Goal: Check status: Check status

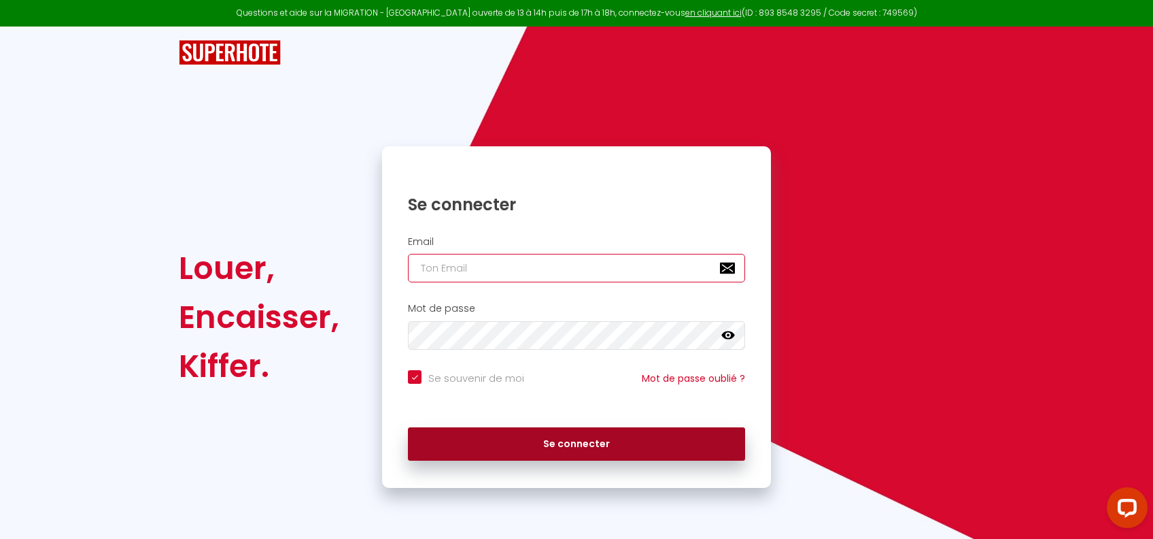
type input "[PERSON_NAME][EMAIL_ADDRESS][PERSON_NAME][DOMAIN_NAME]"
click at [559, 438] on button "Se connecter" at bounding box center [576, 444] width 337 height 34
checkbox input "true"
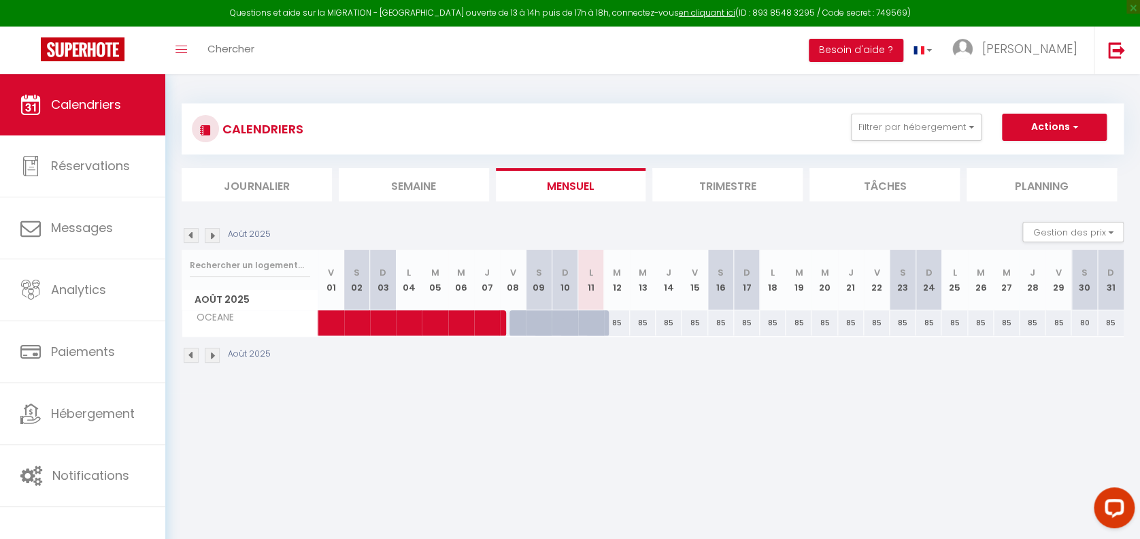
click at [737, 174] on li "Trimestre" at bounding box center [727, 184] width 150 height 33
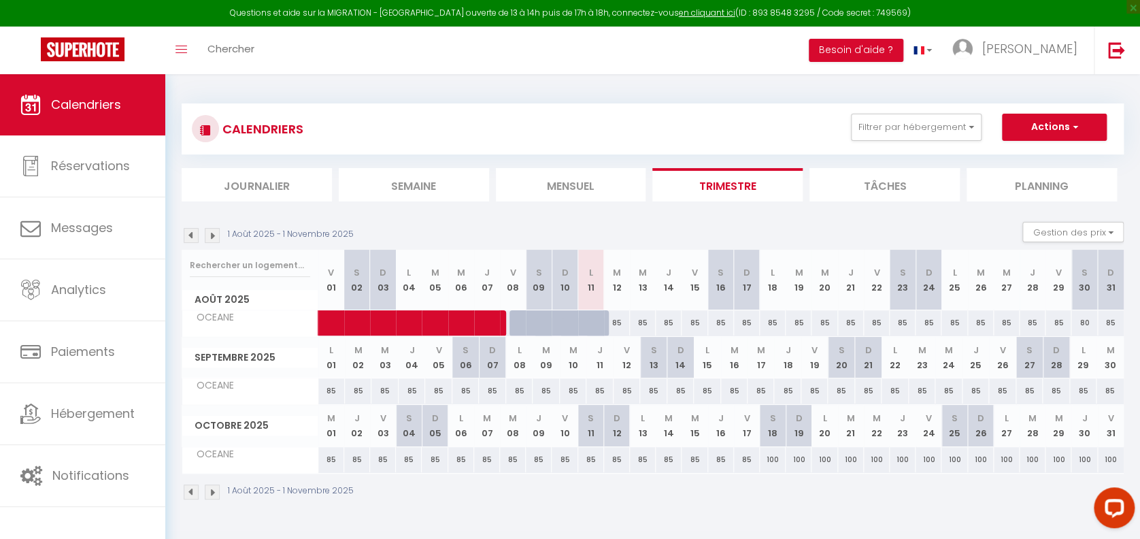
click at [209, 234] on img at bounding box center [212, 235] width 15 height 15
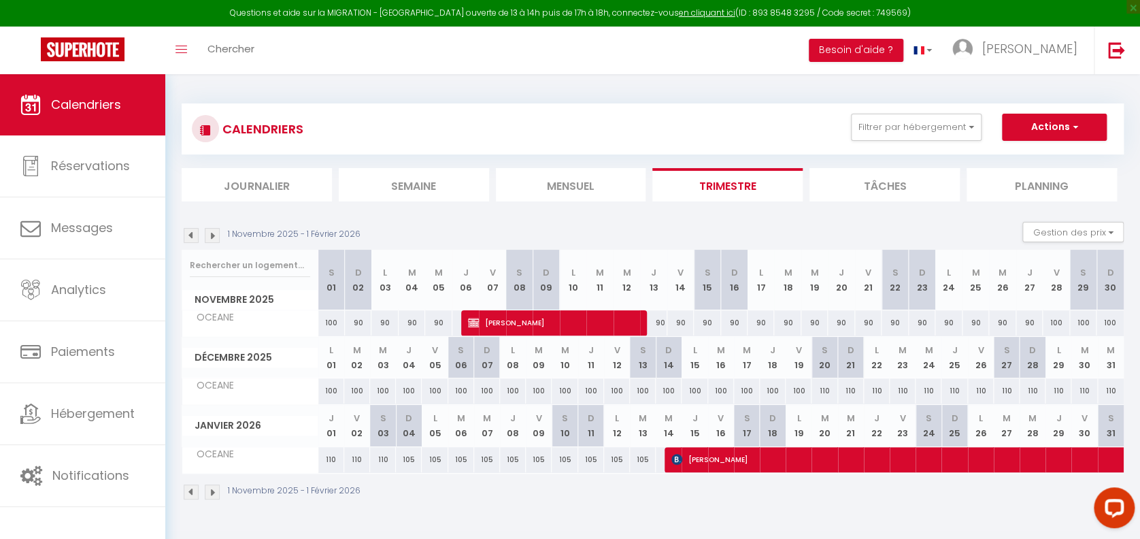
click at [209, 234] on img at bounding box center [212, 235] width 15 height 15
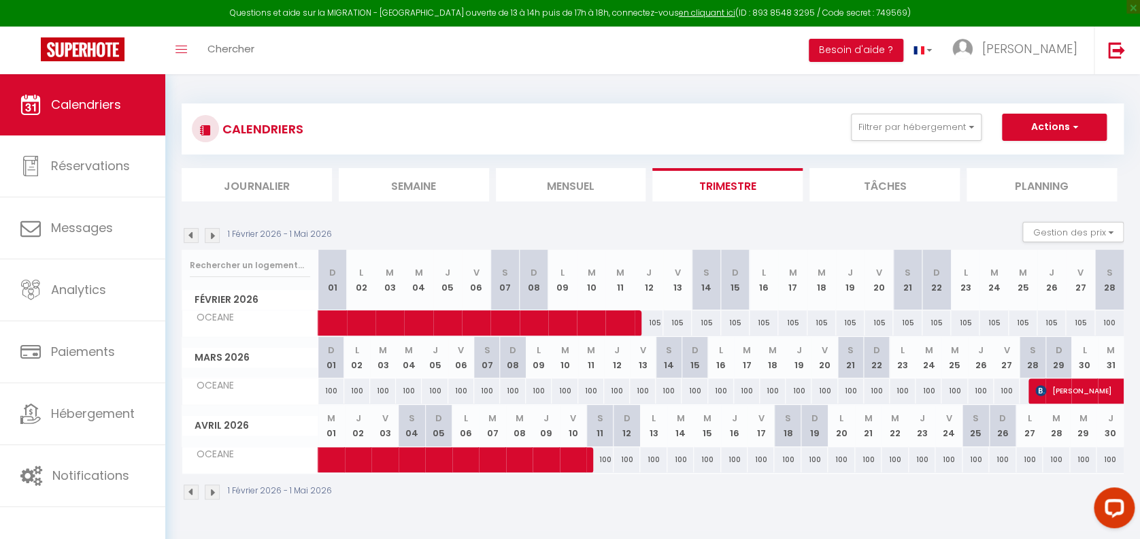
click at [209, 234] on img at bounding box center [212, 235] width 15 height 15
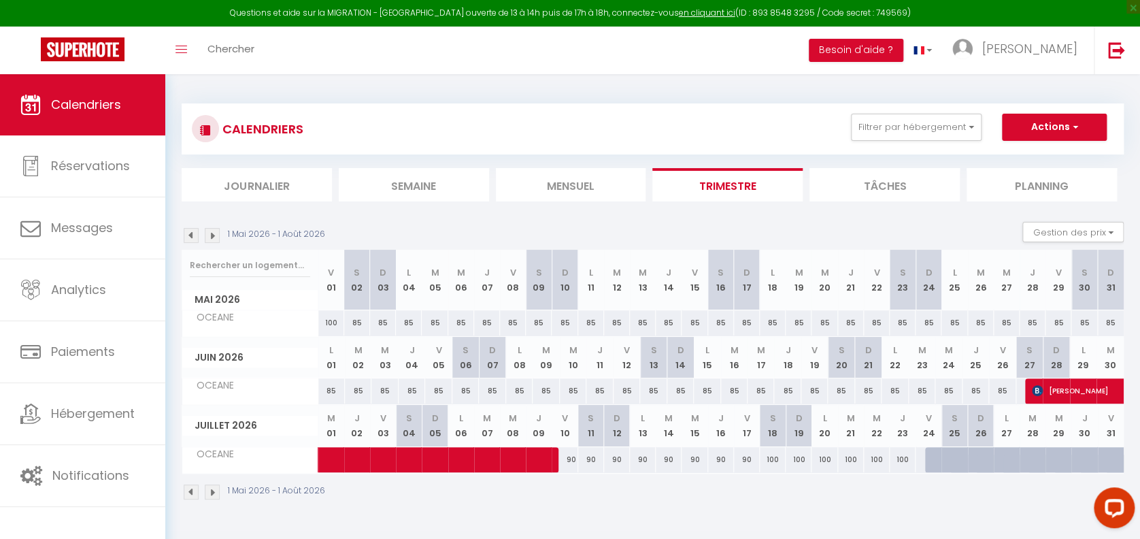
click at [213, 237] on img at bounding box center [212, 235] width 15 height 15
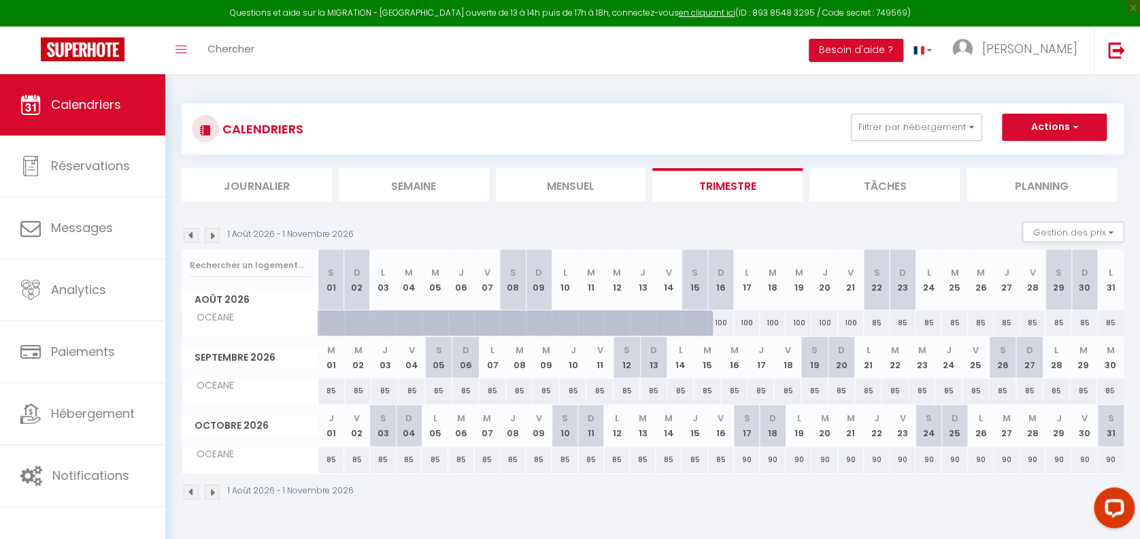
click at [196, 232] on img at bounding box center [191, 235] width 15 height 15
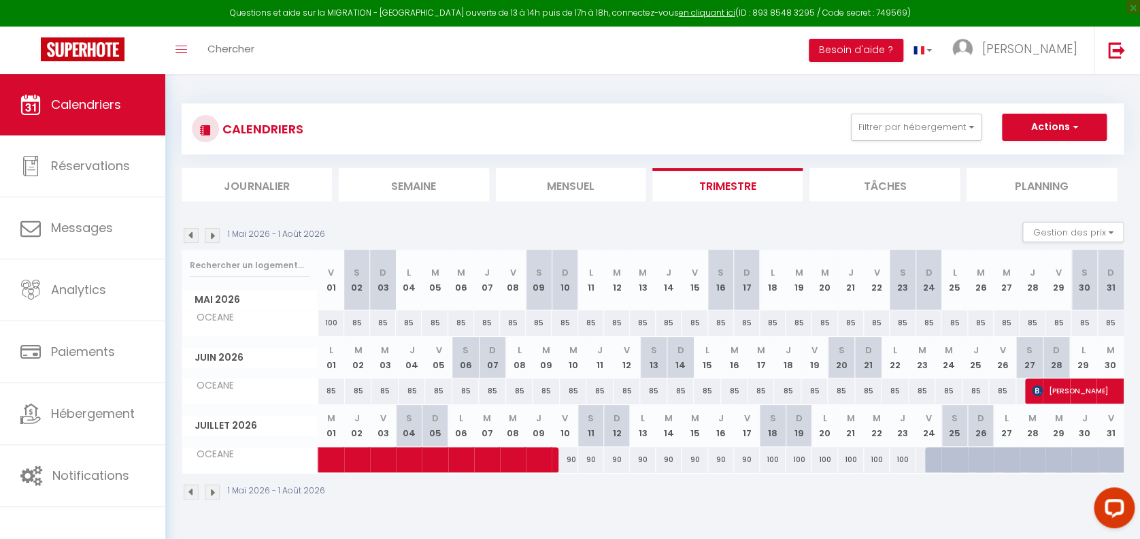
click at [214, 229] on img at bounding box center [212, 235] width 15 height 15
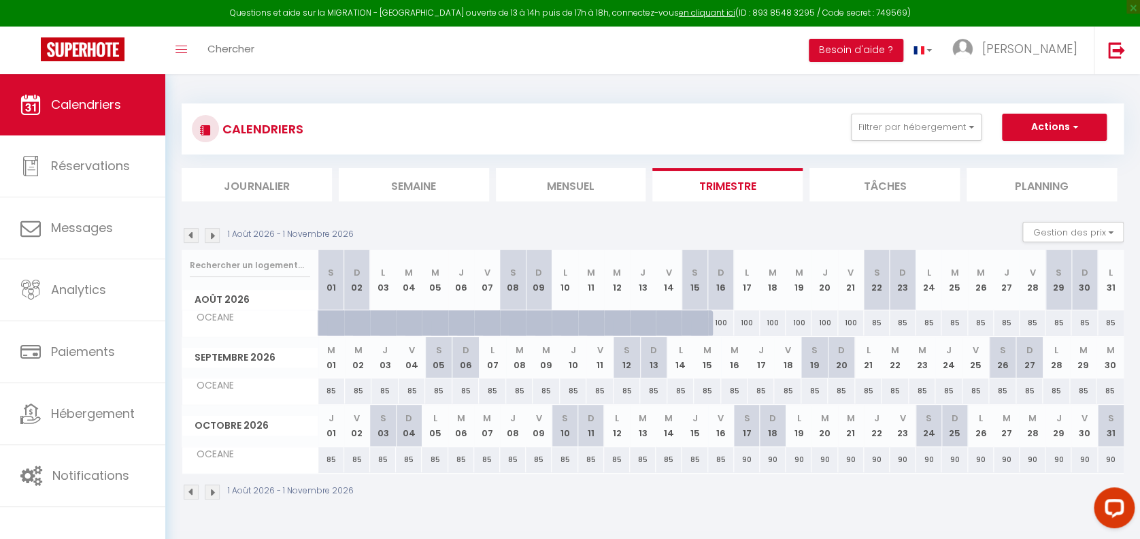
click at [214, 229] on img at bounding box center [212, 235] width 15 height 15
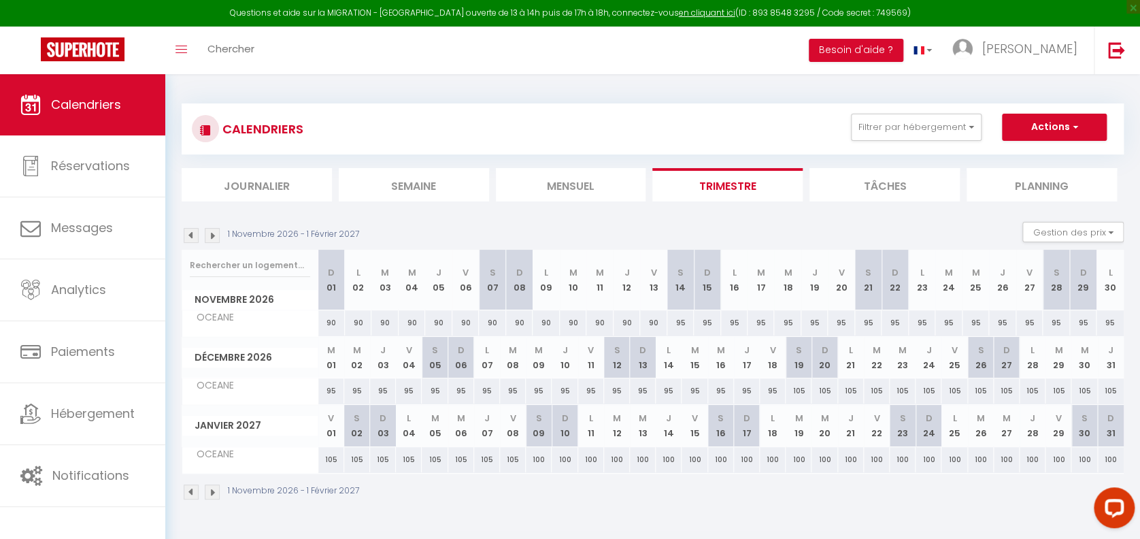
click at [214, 229] on img at bounding box center [212, 235] width 15 height 15
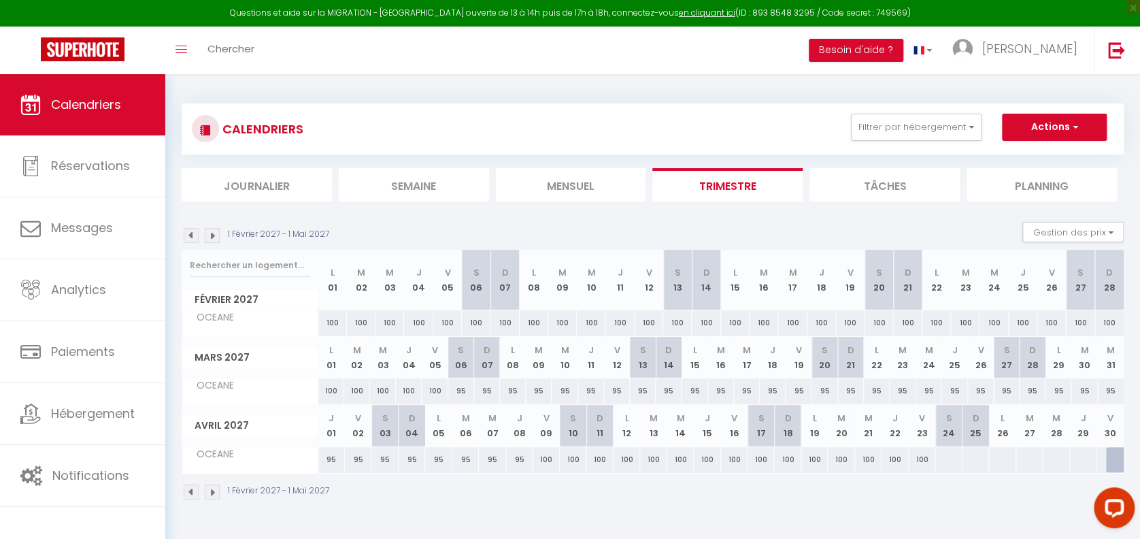
click at [214, 229] on img at bounding box center [212, 235] width 15 height 15
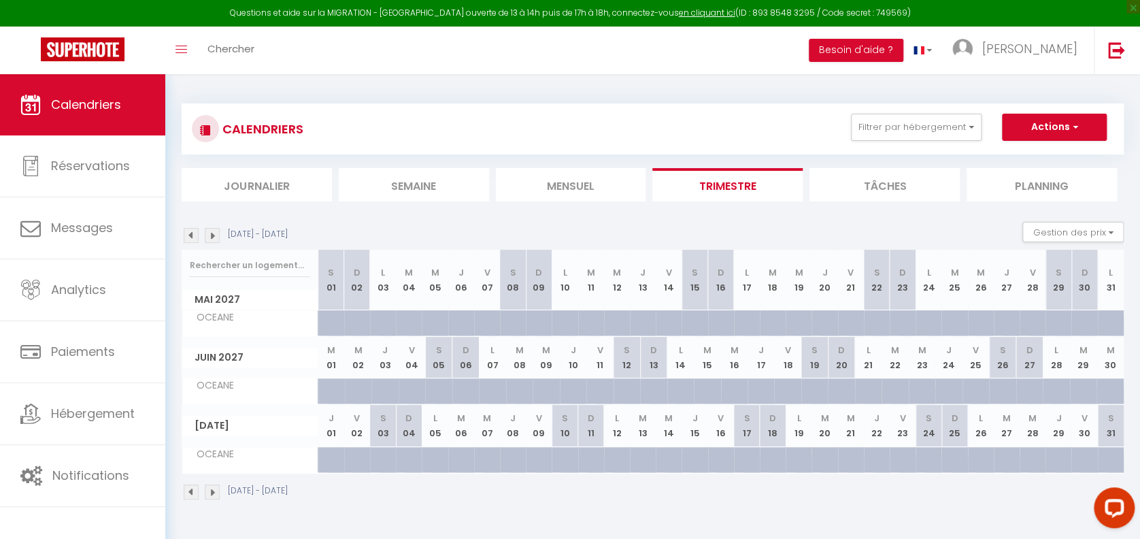
click at [190, 238] on img at bounding box center [191, 235] width 15 height 15
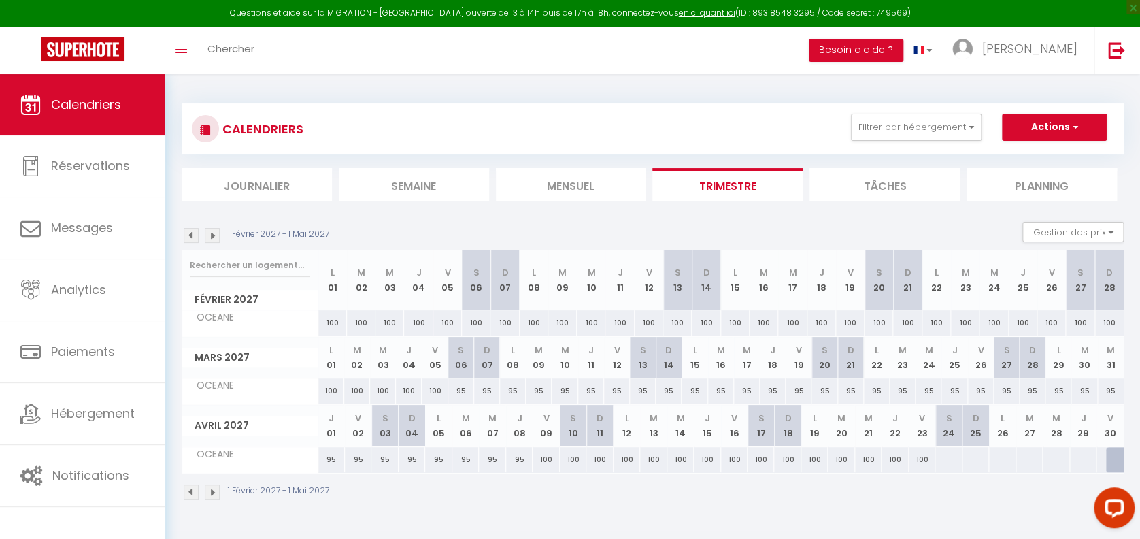
click at [190, 238] on img at bounding box center [191, 235] width 15 height 15
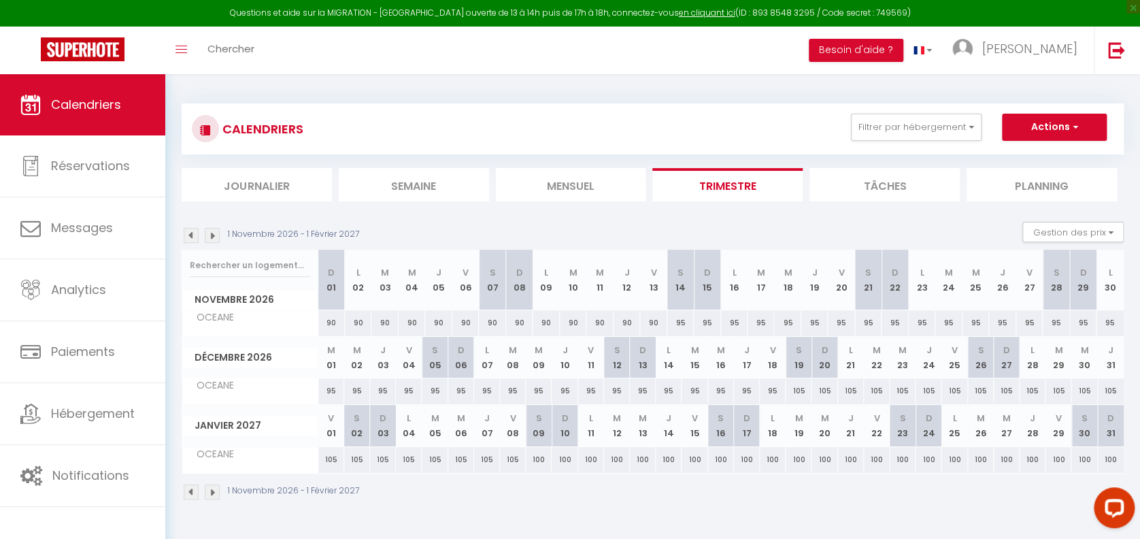
click at [190, 238] on img at bounding box center [191, 235] width 15 height 15
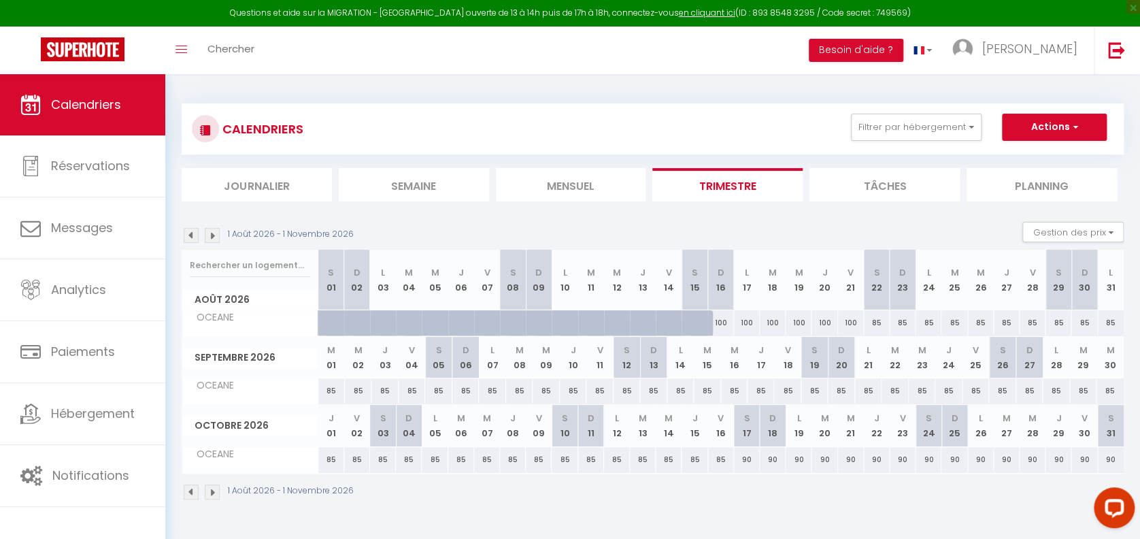
click at [190, 238] on img at bounding box center [191, 235] width 15 height 15
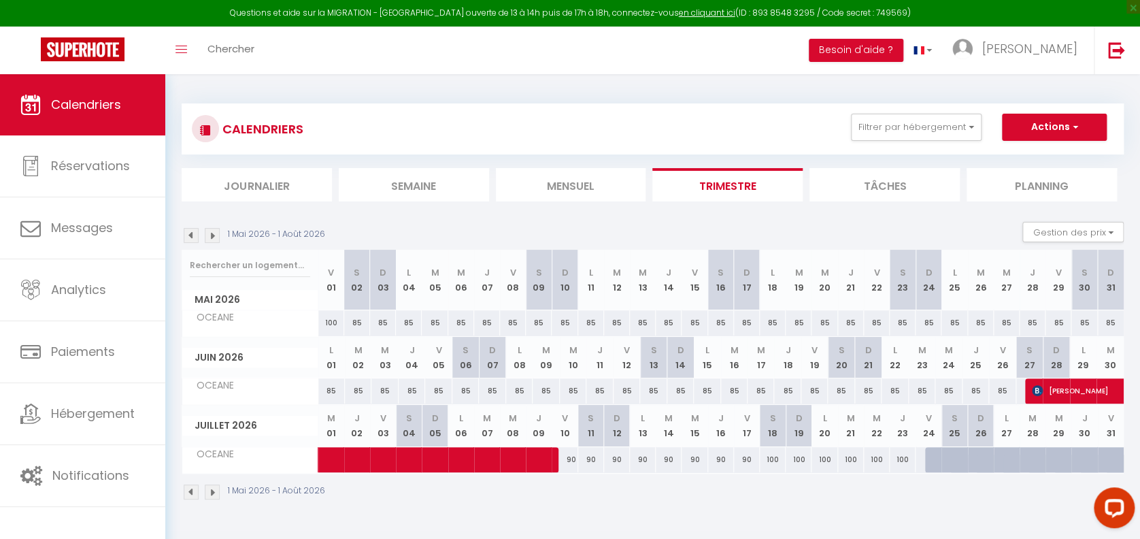
click at [216, 234] on img at bounding box center [212, 235] width 15 height 15
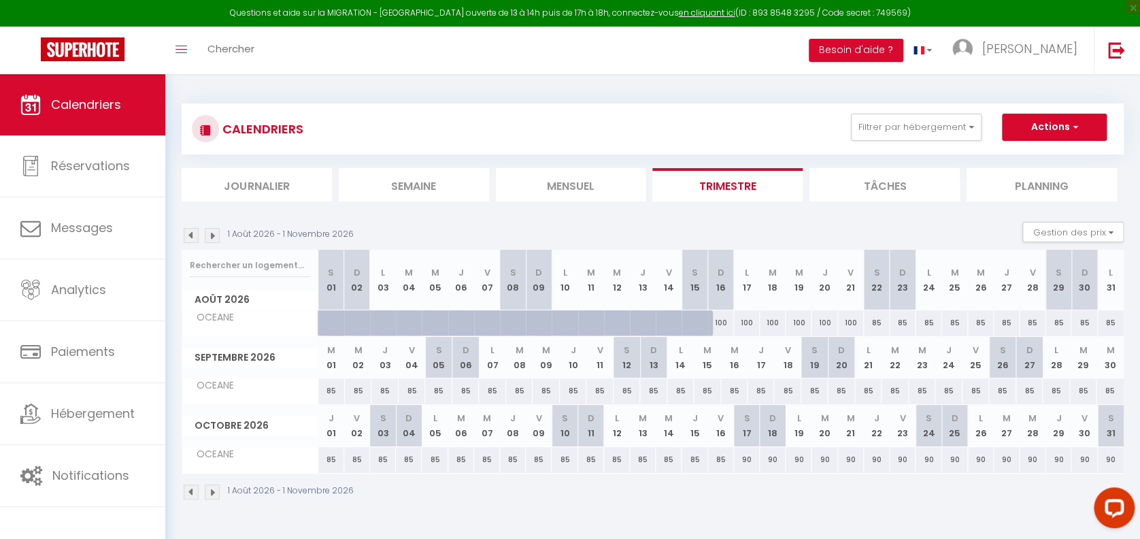
click at [189, 232] on img at bounding box center [191, 235] width 15 height 15
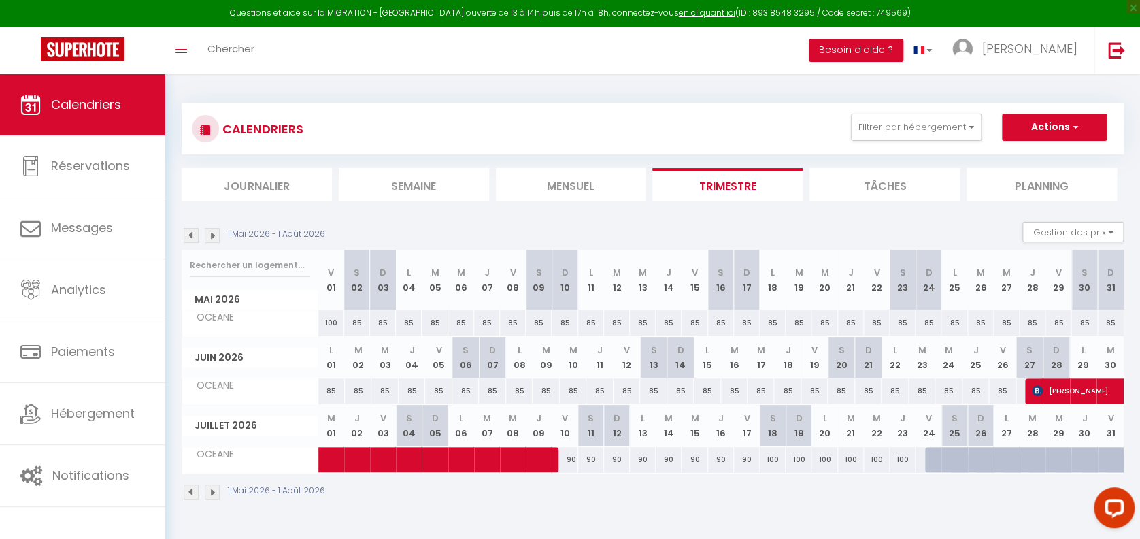
click at [214, 488] on img at bounding box center [212, 491] width 15 height 15
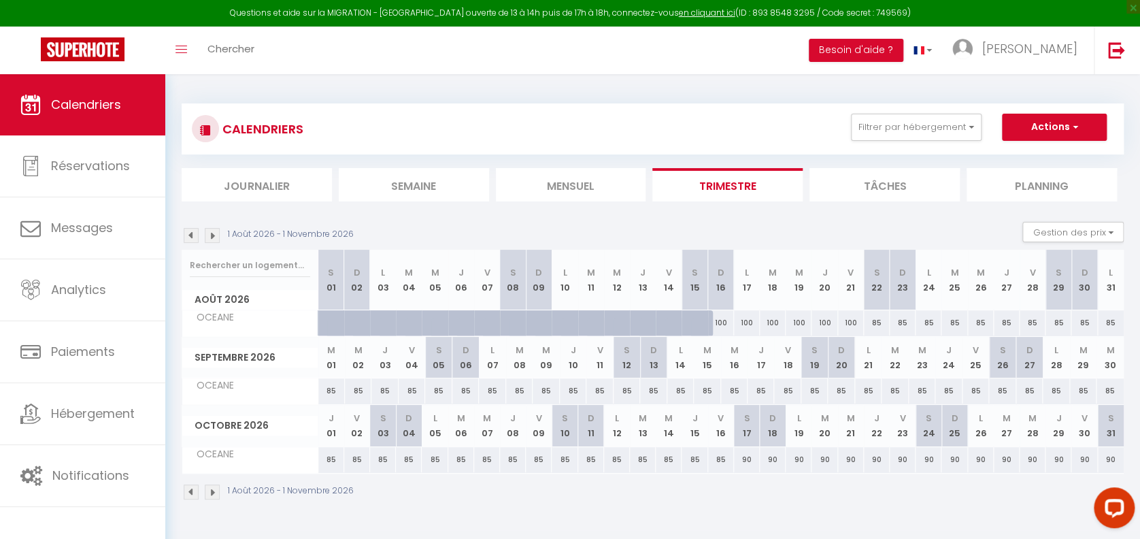
click at [214, 488] on img at bounding box center [212, 491] width 15 height 15
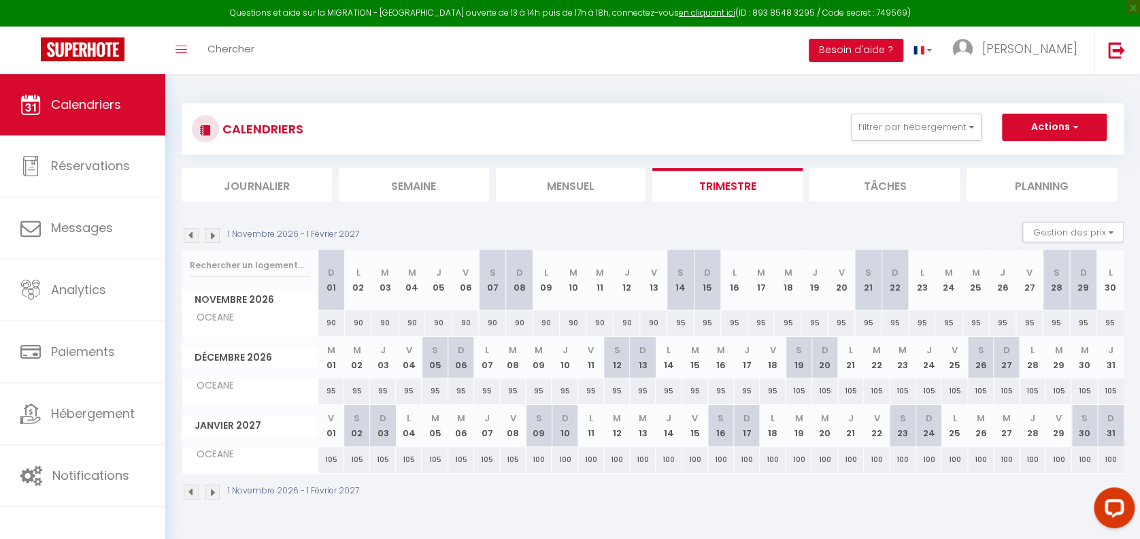
click at [214, 488] on img at bounding box center [212, 491] width 15 height 15
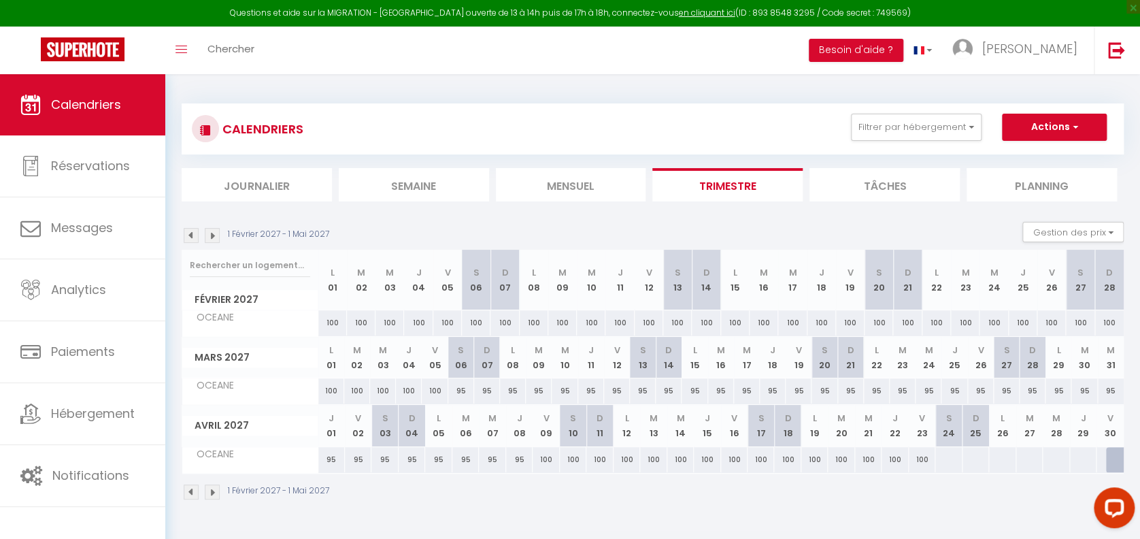
click at [214, 488] on img at bounding box center [212, 491] width 15 height 15
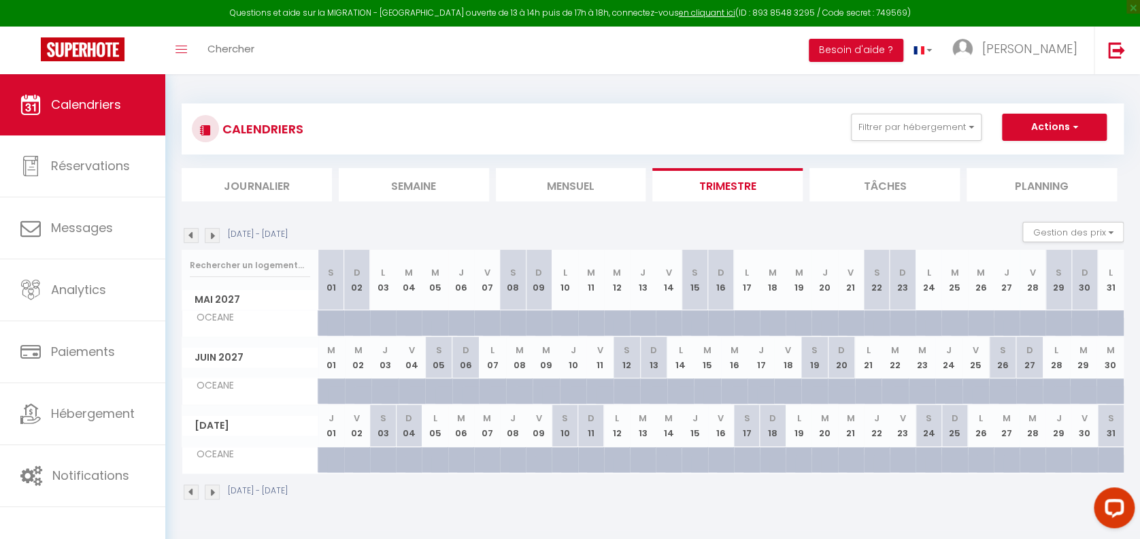
click at [214, 488] on img at bounding box center [212, 491] width 15 height 15
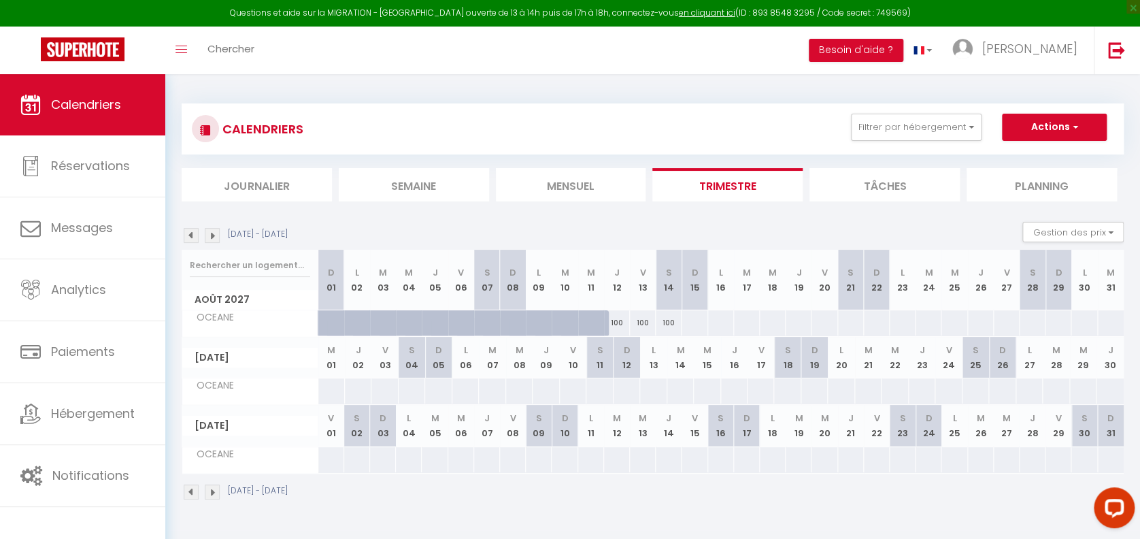
click at [190, 489] on img at bounding box center [191, 491] width 15 height 15
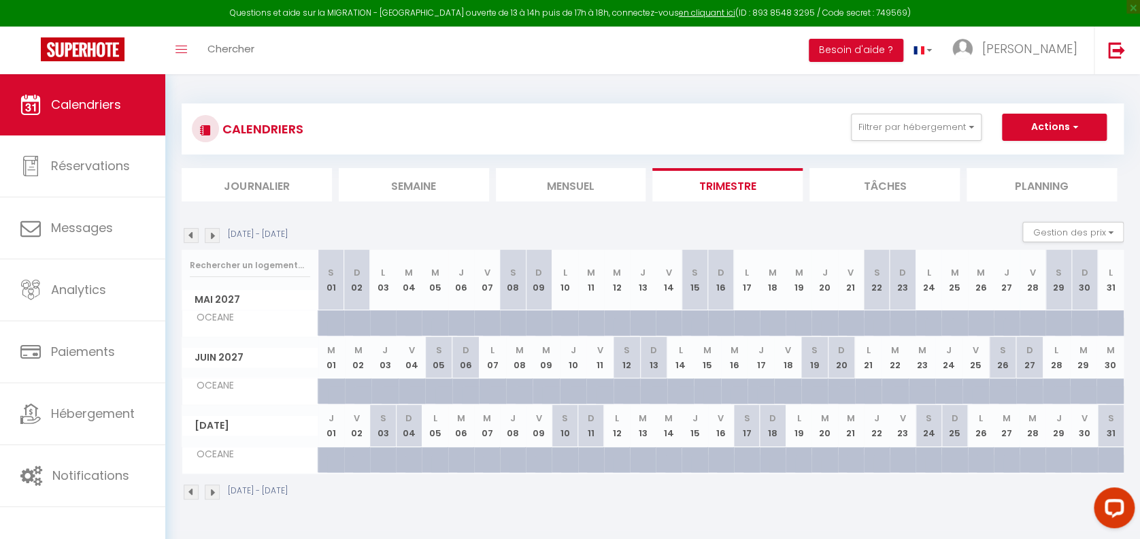
click at [362, 326] on div at bounding box center [366, 331] width 26 height 26
click at [193, 490] on img at bounding box center [191, 491] width 15 height 15
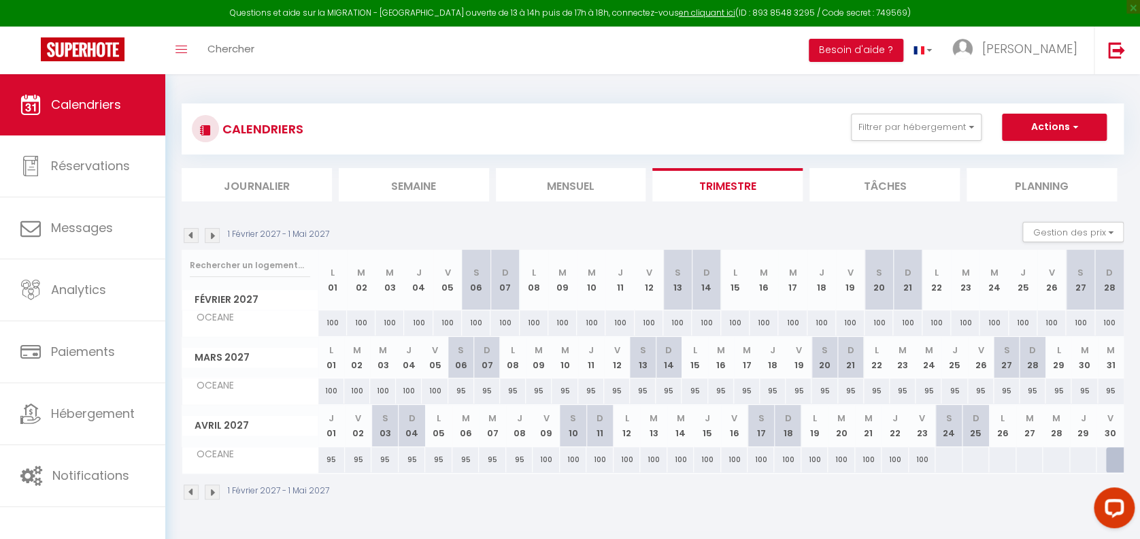
click at [213, 491] on img at bounding box center [212, 491] width 15 height 15
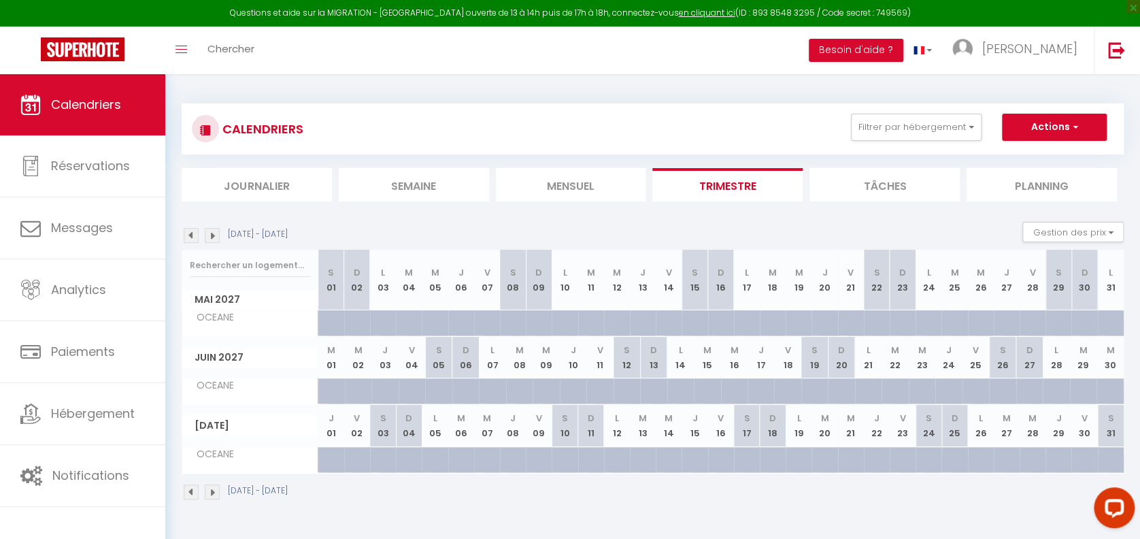
click at [191, 490] on img at bounding box center [191, 491] width 15 height 15
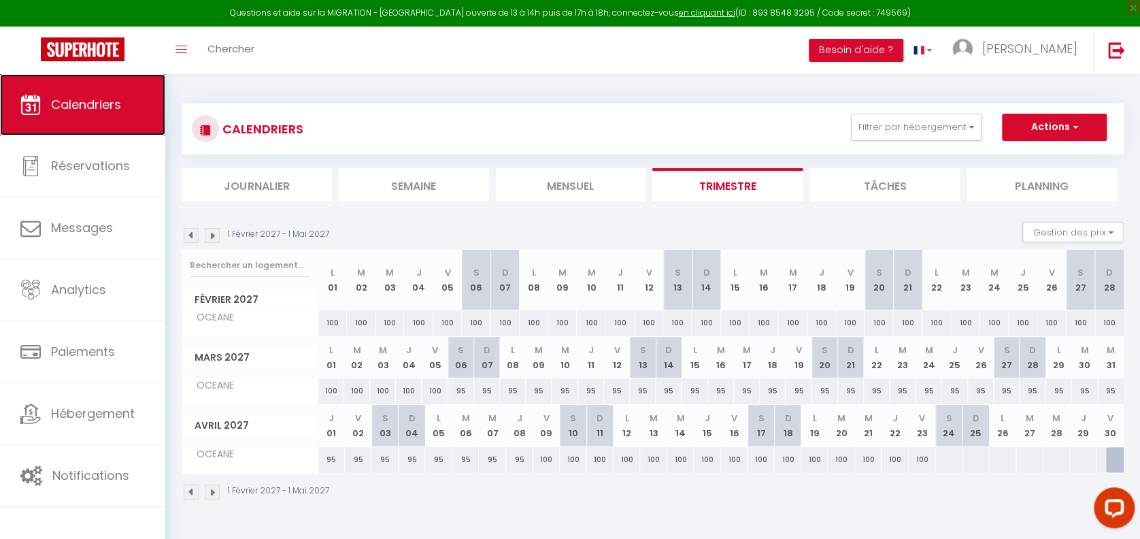
click at [63, 109] on span "Calendriers" at bounding box center [86, 104] width 70 height 17
click at [188, 228] on img at bounding box center [191, 235] width 15 height 15
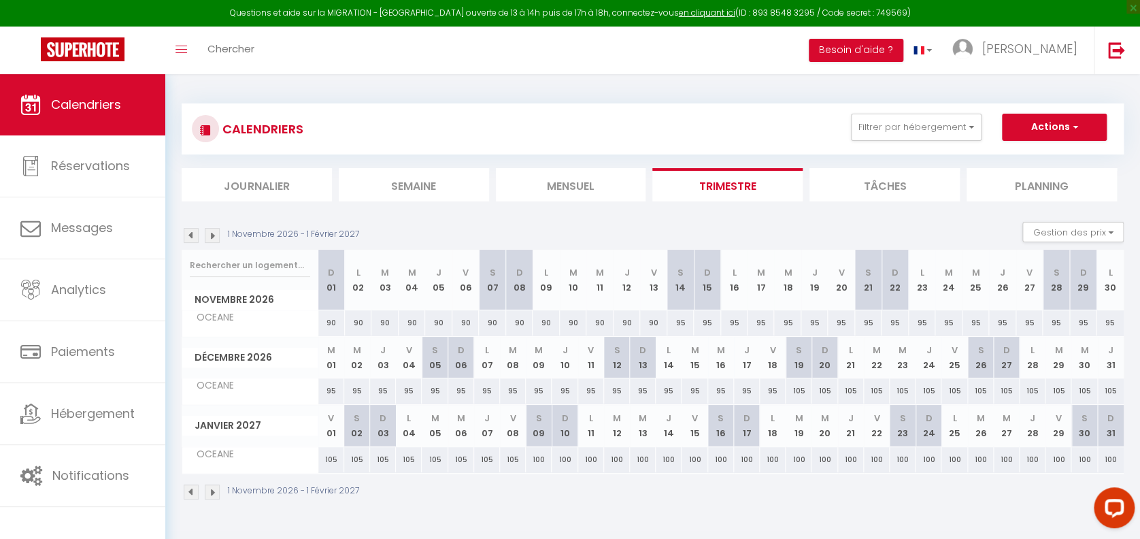
click at [214, 228] on img at bounding box center [212, 235] width 15 height 15
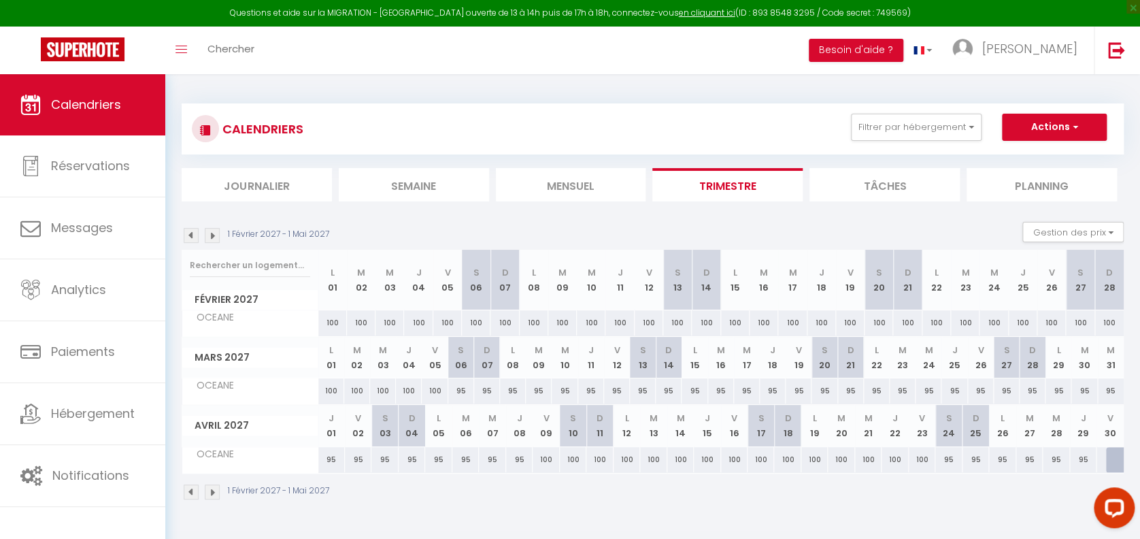
click at [194, 487] on img at bounding box center [191, 491] width 15 height 15
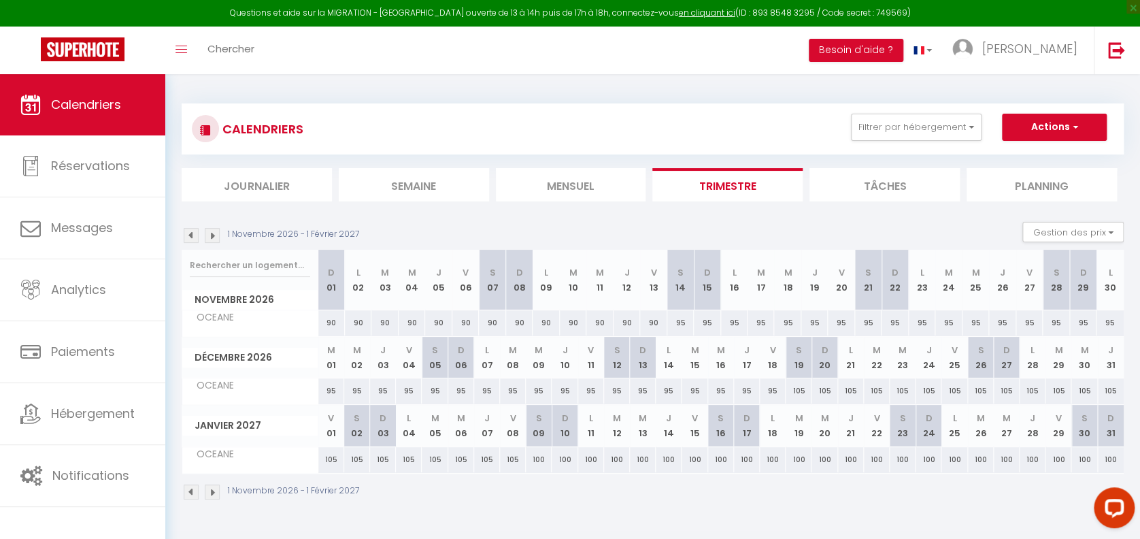
click at [194, 487] on img at bounding box center [191, 491] width 15 height 15
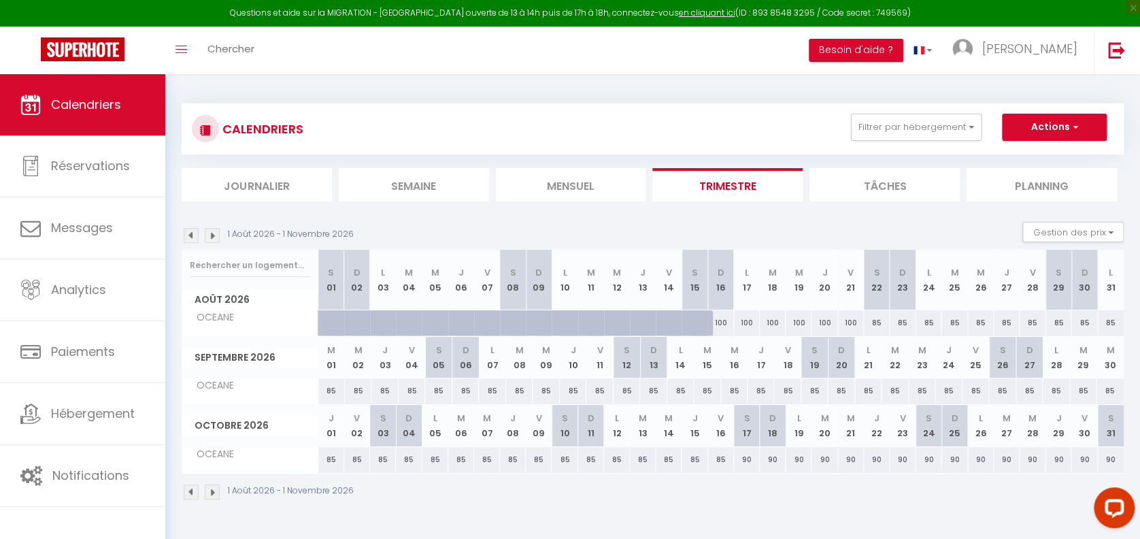
click at [194, 487] on img at bounding box center [191, 491] width 15 height 15
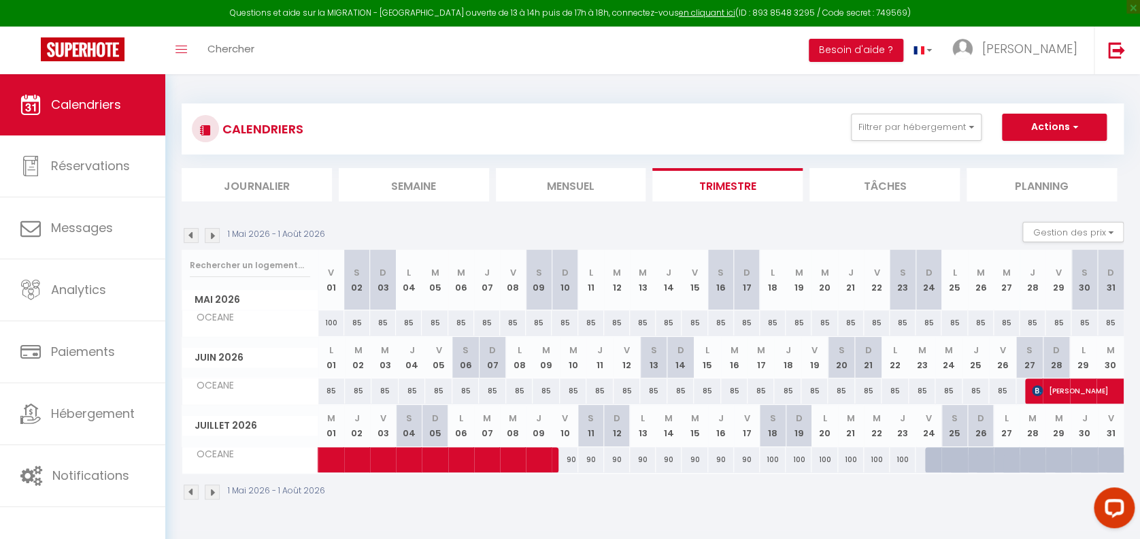
click at [215, 488] on img at bounding box center [212, 491] width 15 height 15
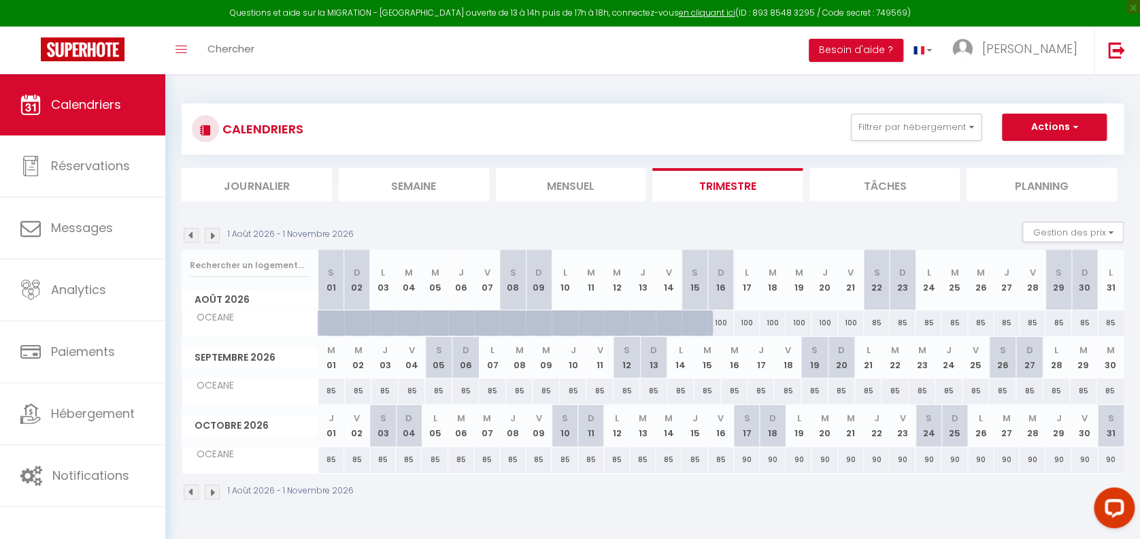
click at [215, 488] on img at bounding box center [212, 491] width 15 height 15
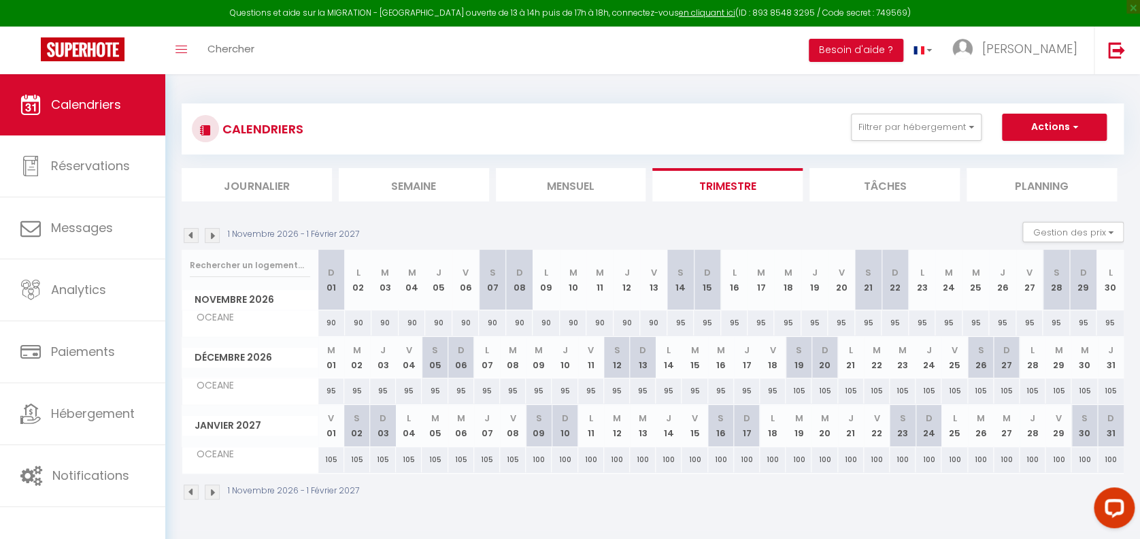
click at [215, 488] on img at bounding box center [212, 491] width 15 height 15
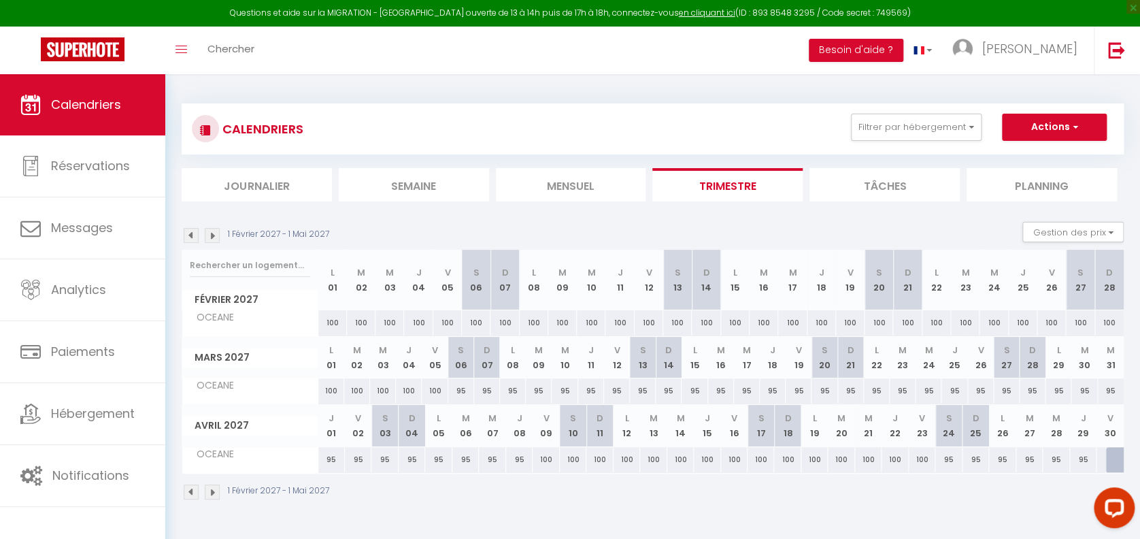
click at [215, 488] on img at bounding box center [212, 491] width 15 height 15
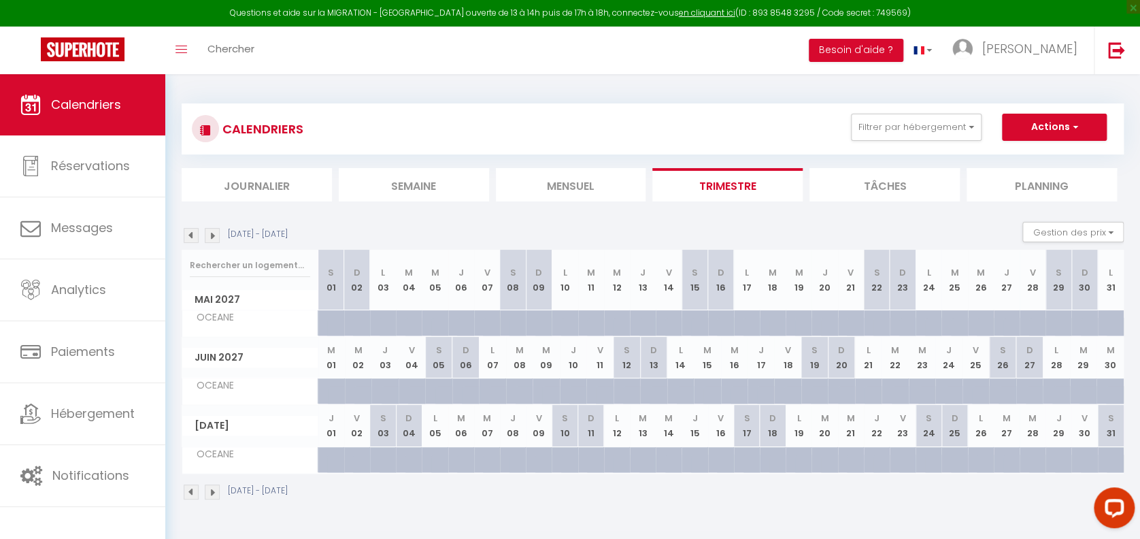
click at [215, 488] on img at bounding box center [212, 491] width 15 height 15
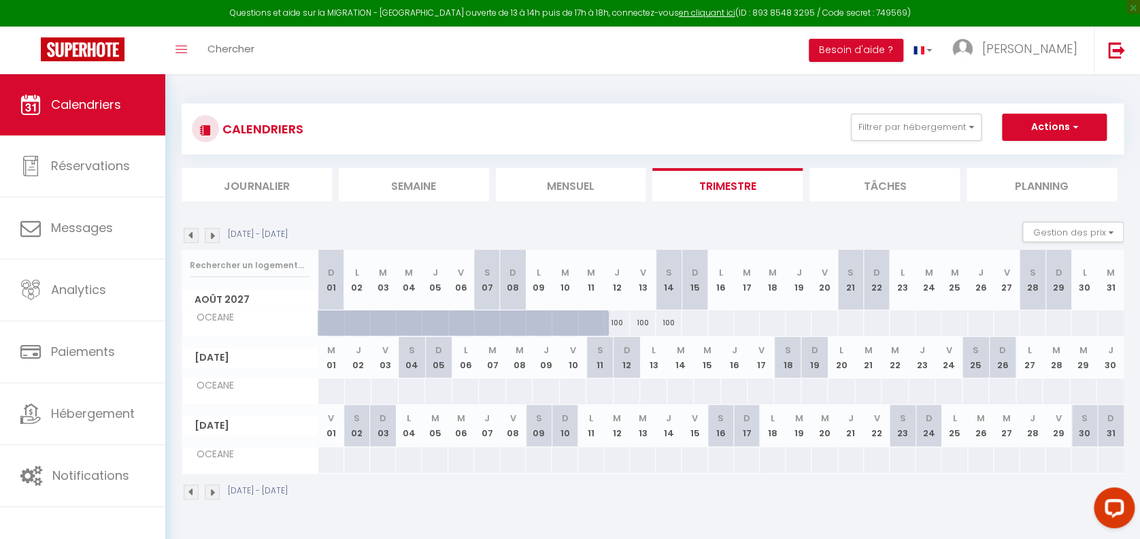
click at [191, 228] on img at bounding box center [191, 235] width 15 height 15
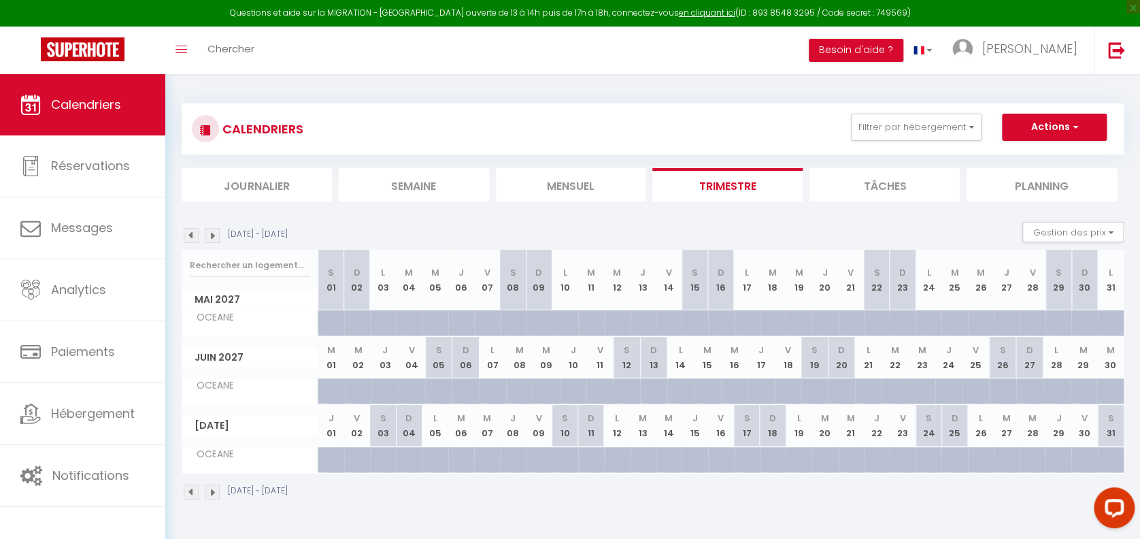
click at [216, 232] on img at bounding box center [212, 235] width 15 height 15
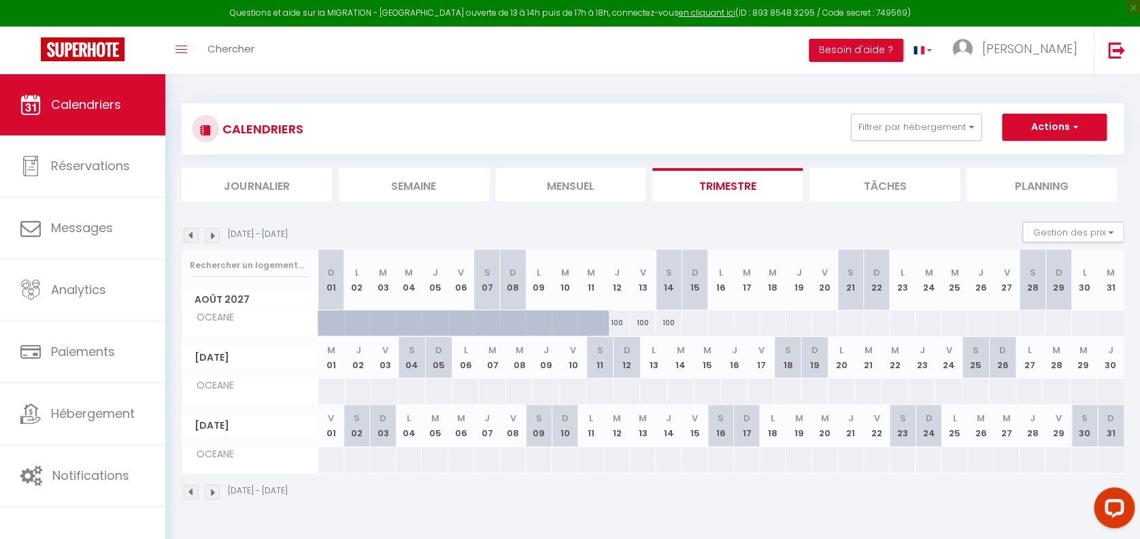
click at [1100, 322] on div at bounding box center [1110, 322] width 27 height 25
click at [190, 489] on img at bounding box center [191, 491] width 15 height 15
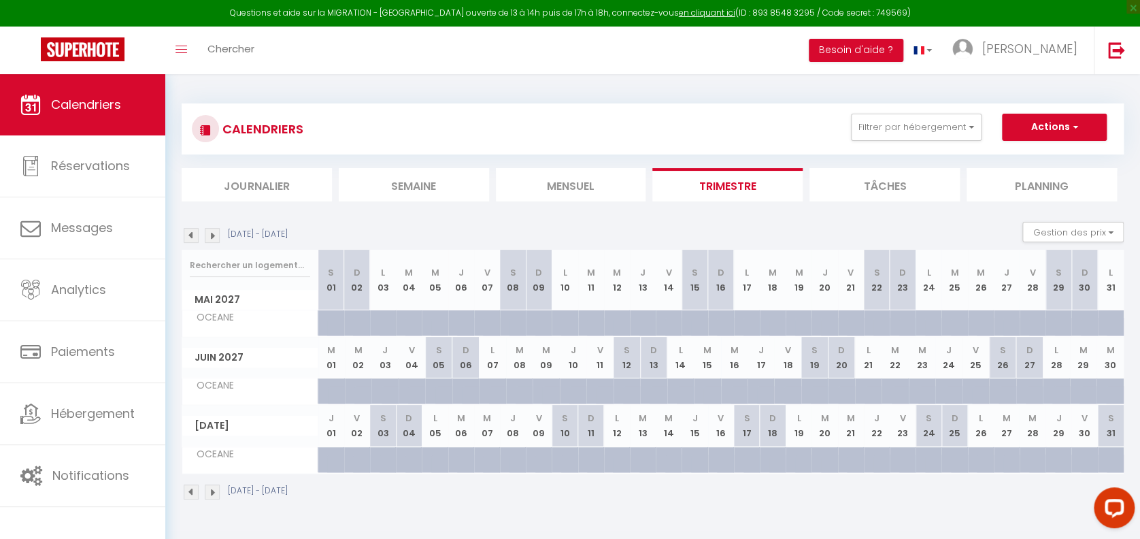
click at [190, 489] on img at bounding box center [191, 491] width 15 height 15
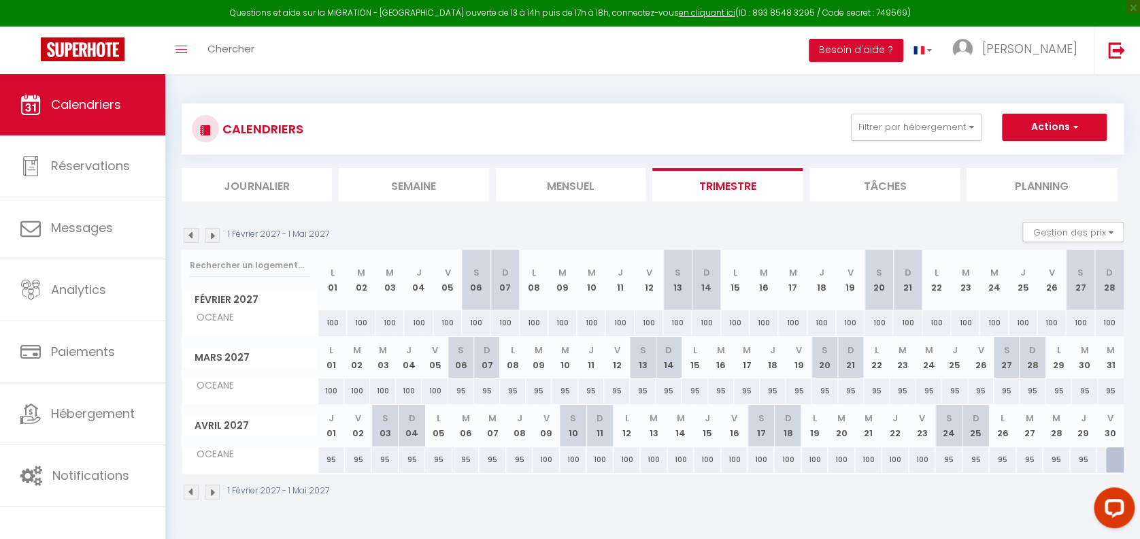
click at [212, 490] on img at bounding box center [212, 491] width 15 height 15
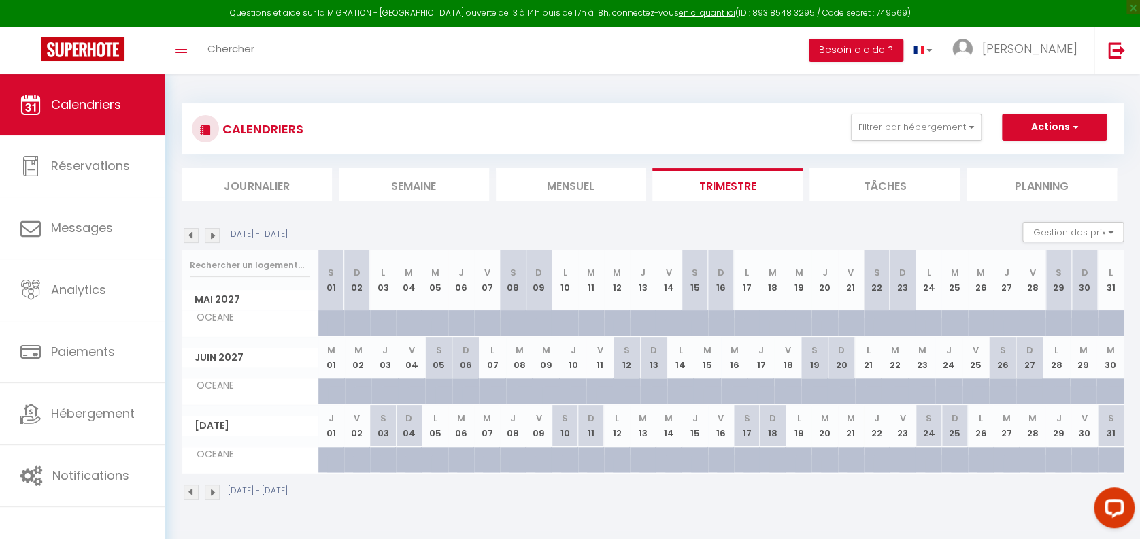
click at [212, 490] on img at bounding box center [212, 491] width 15 height 15
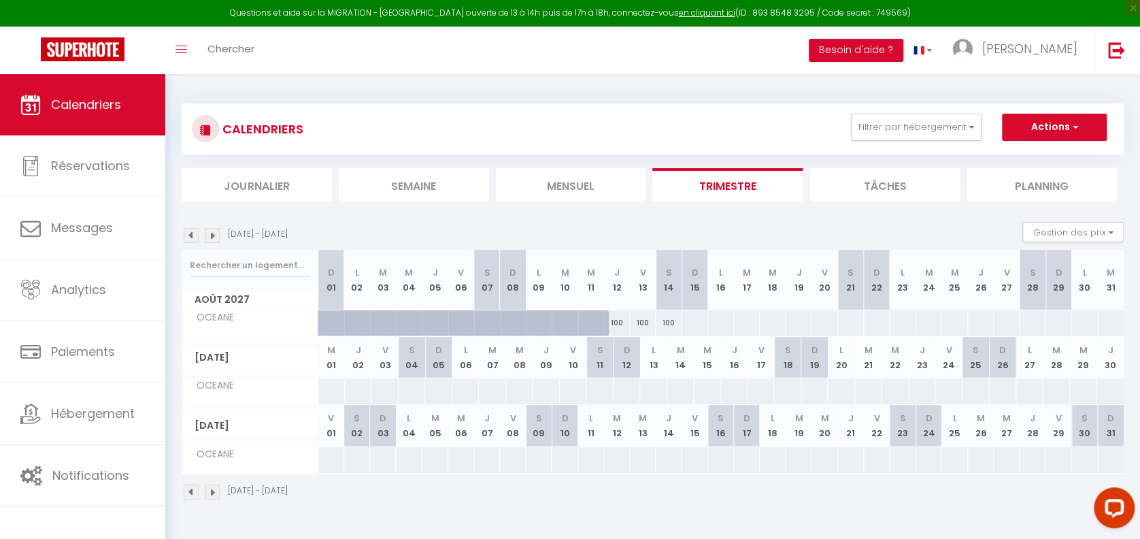
click at [192, 488] on img at bounding box center [191, 491] width 15 height 15
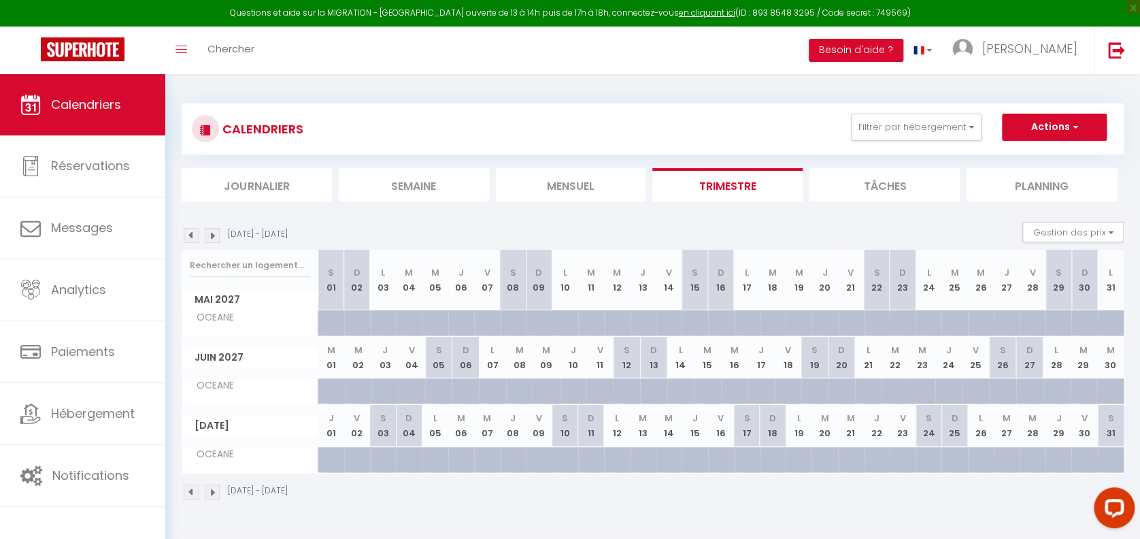
click at [192, 488] on img at bounding box center [191, 491] width 15 height 15
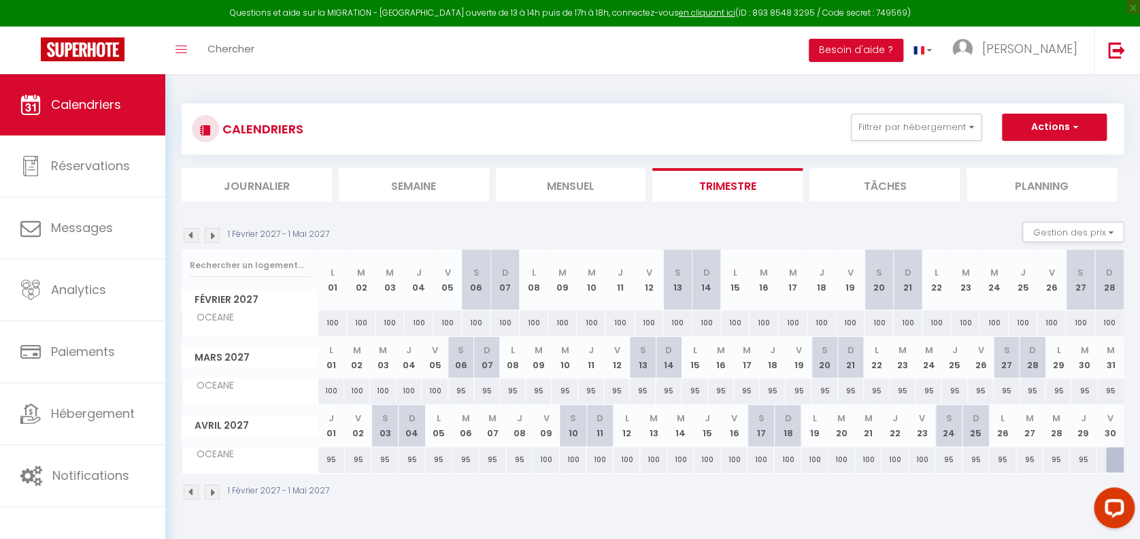
click at [208, 488] on img at bounding box center [212, 491] width 15 height 15
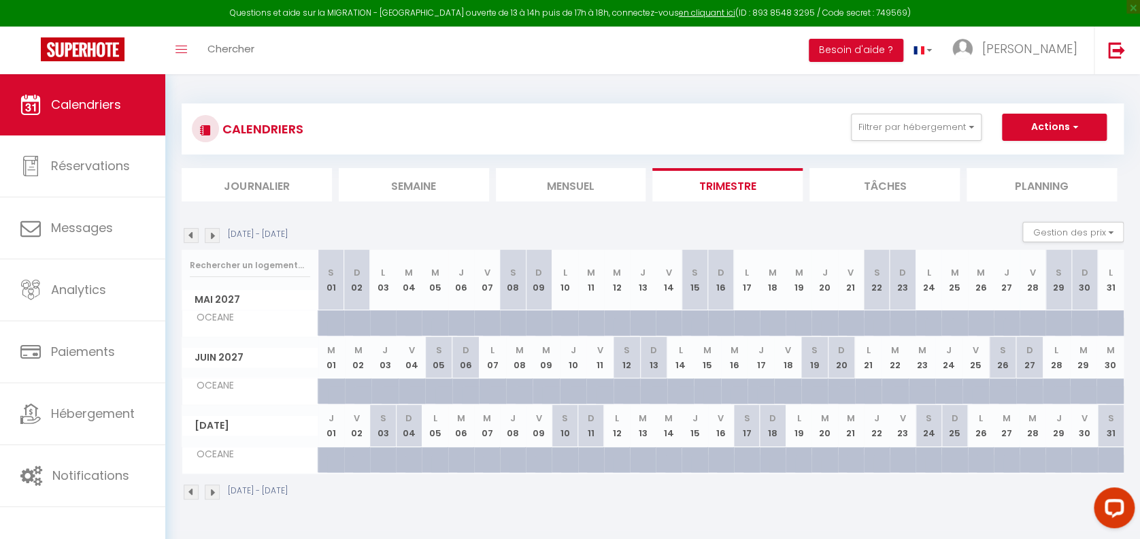
click at [208, 488] on img at bounding box center [212, 491] width 15 height 15
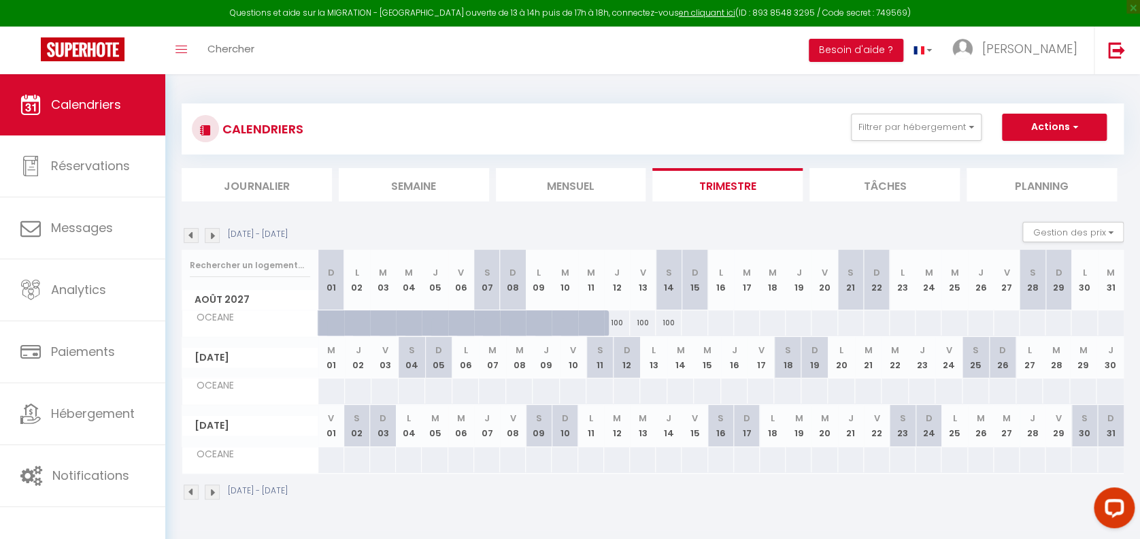
click at [208, 488] on img at bounding box center [212, 491] width 15 height 15
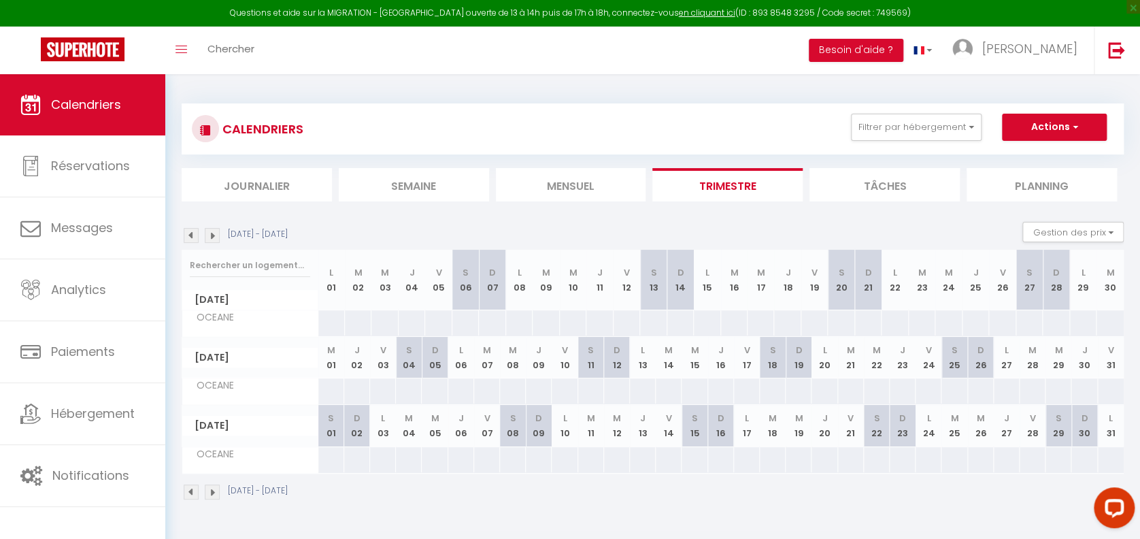
click at [211, 490] on img at bounding box center [212, 491] width 15 height 15
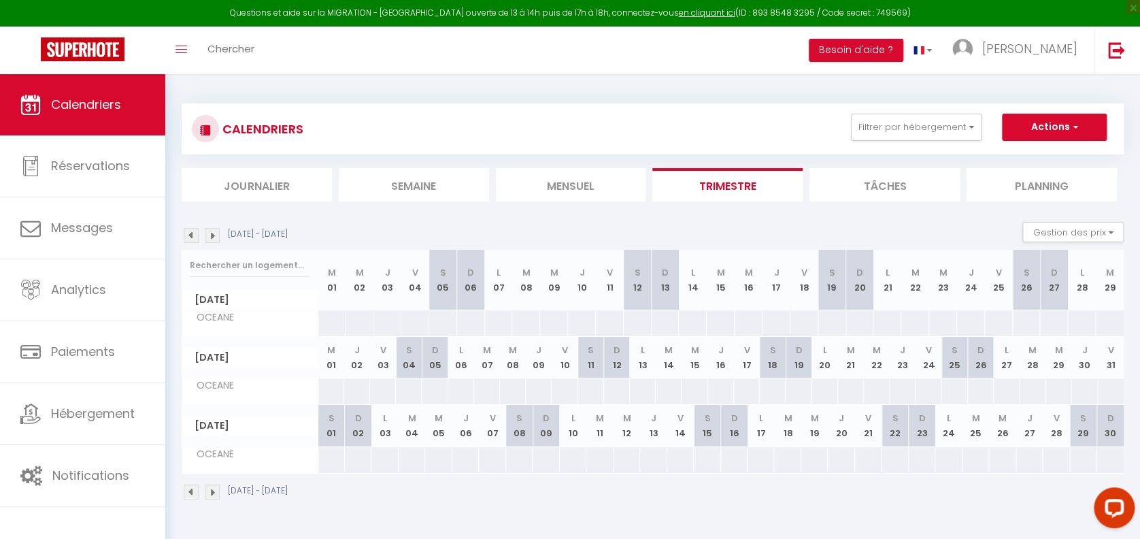
click at [190, 493] on img at bounding box center [191, 491] width 15 height 15
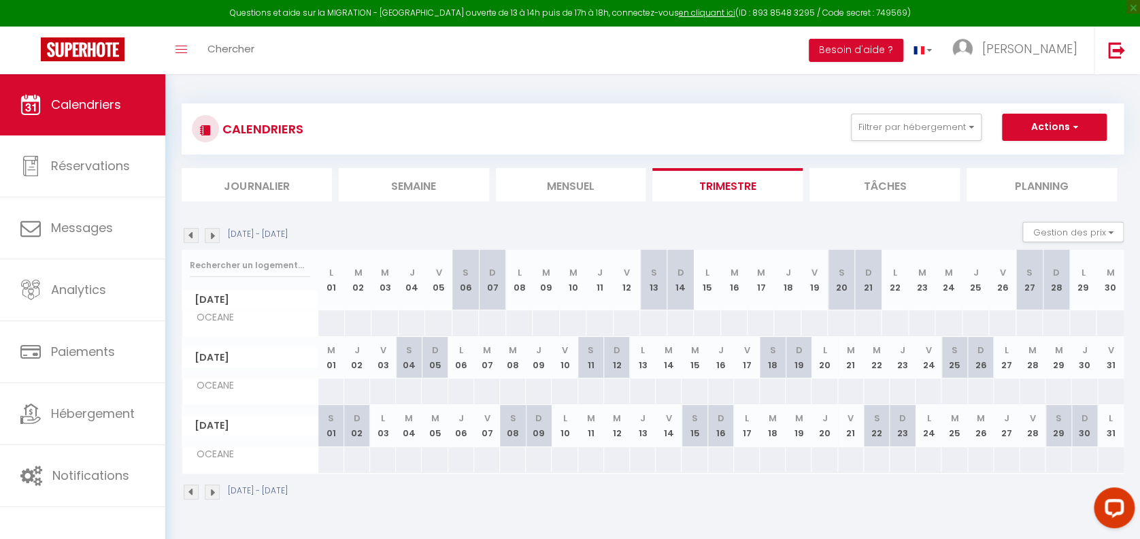
click at [190, 493] on img at bounding box center [191, 491] width 15 height 15
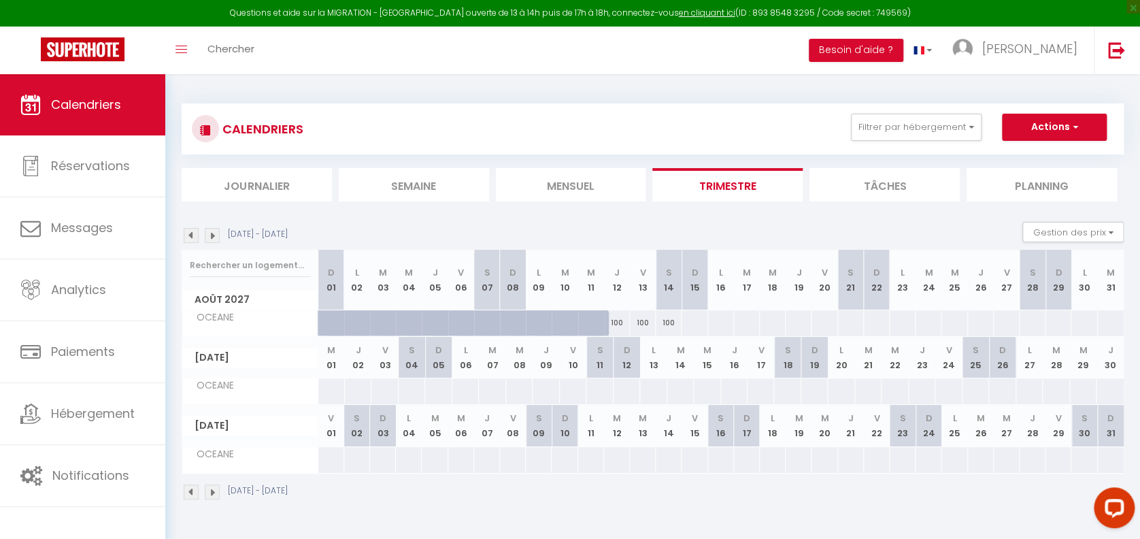
click at [190, 484] on img at bounding box center [191, 491] width 15 height 15
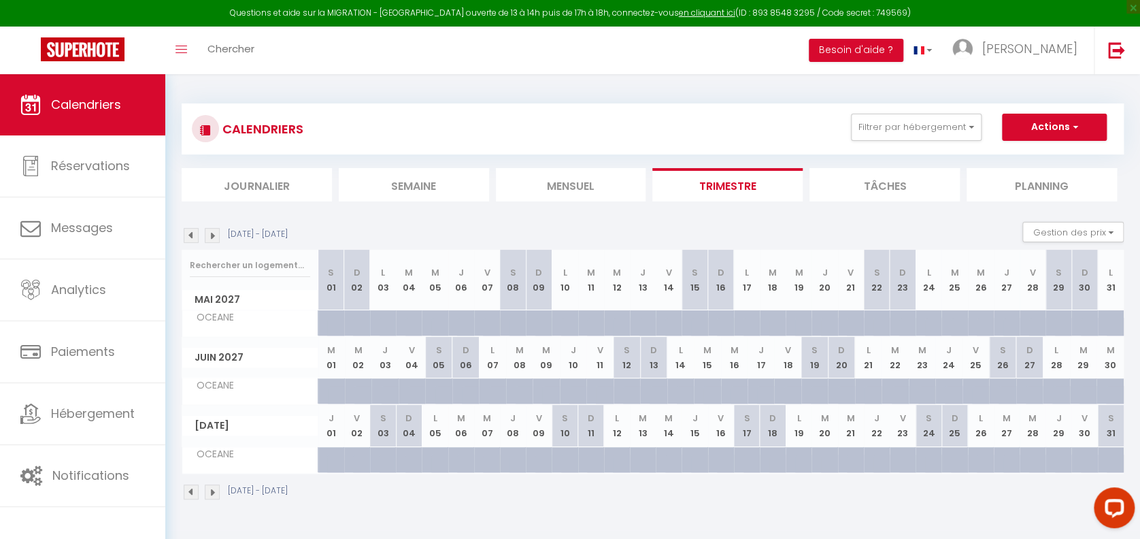
click at [190, 484] on img at bounding box center [191, 491] width 15 height 15
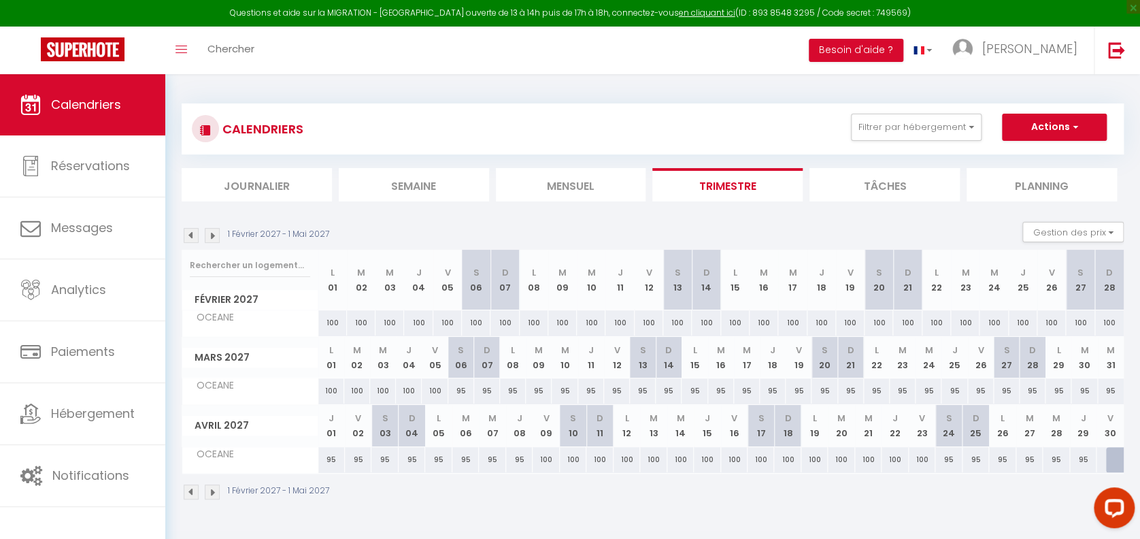
click at [211, 484] on img at bounding box center [212, 491] width 15 height 15
